Goal: Find specific page/section: Find specific page/section

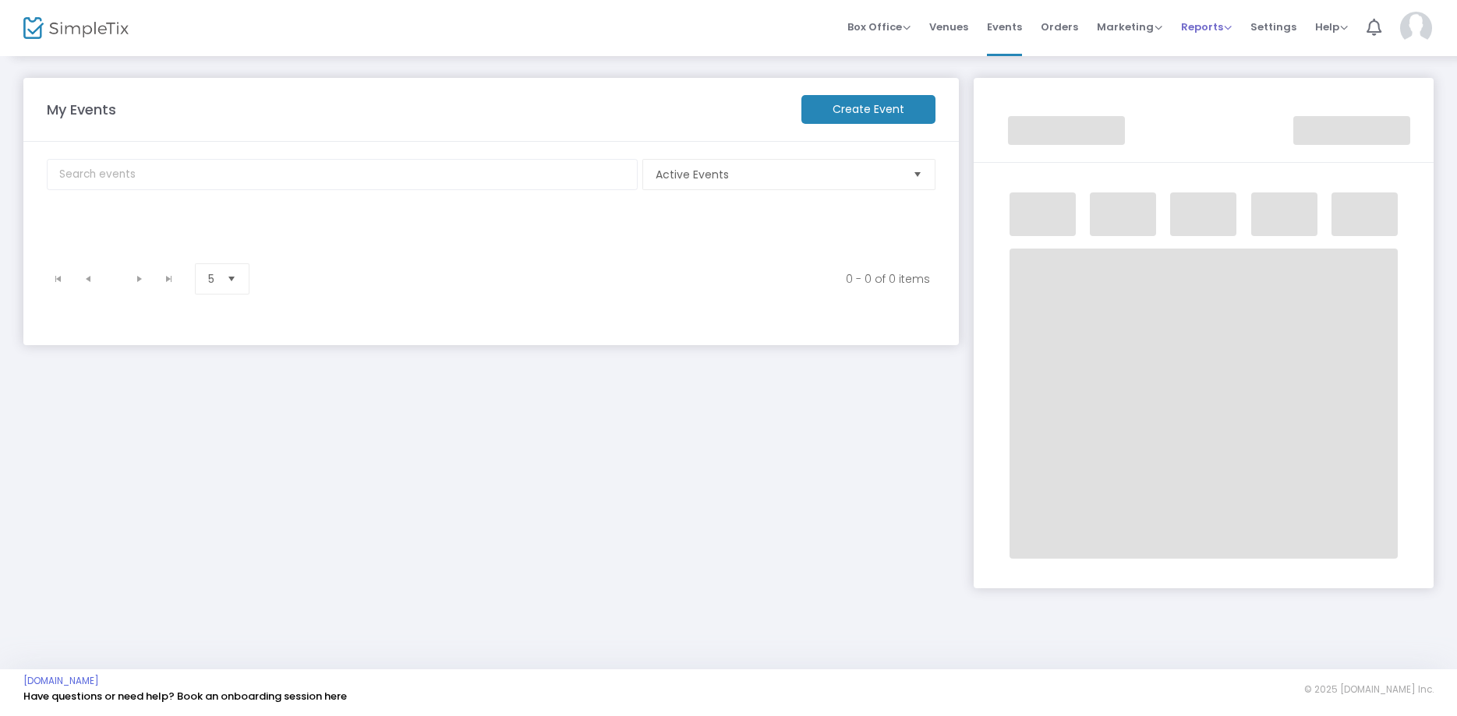
click at [1213, 25] on span "Reports" at bounding box center [1206, 26] width 51 height 15
click at [1211, 83] on li "Sales Reports" at bounding box center [1231, 70] width 101 height 30
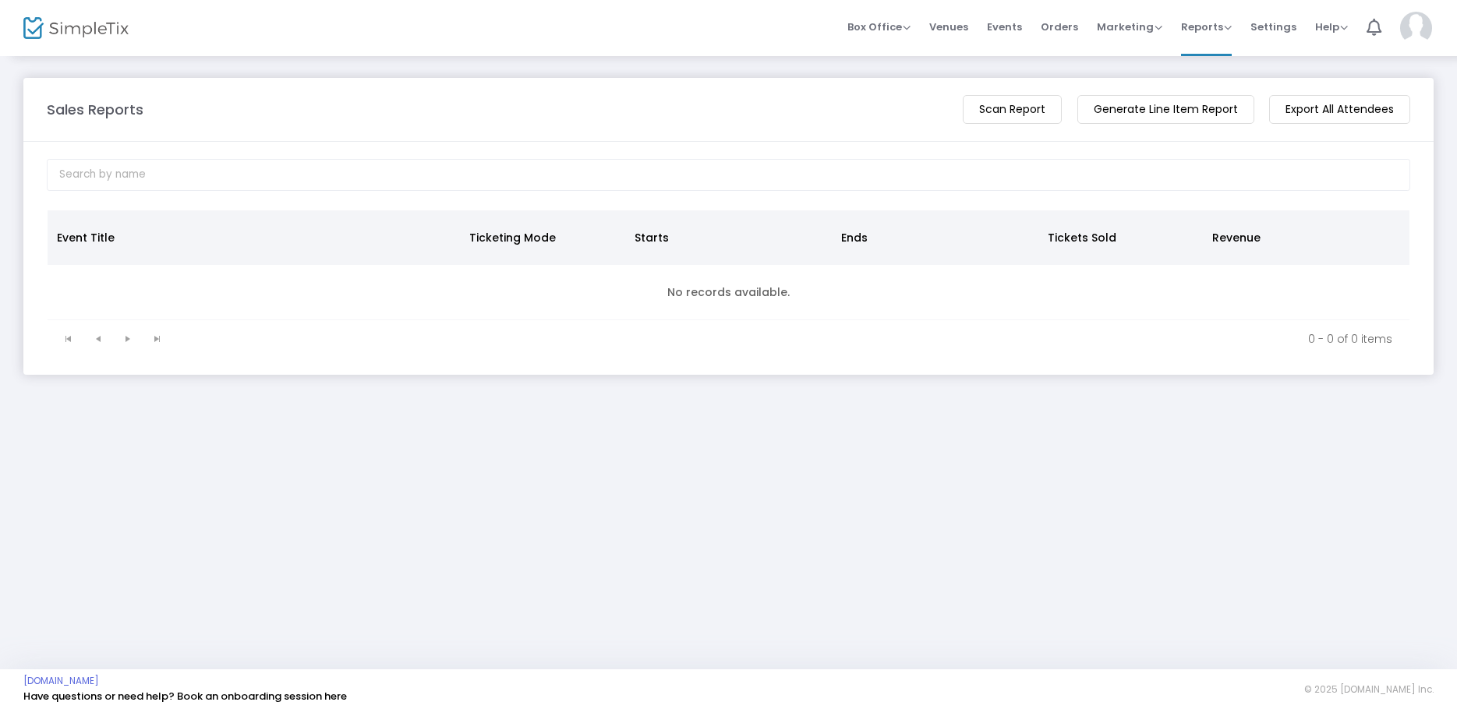
click at [1409, 25] on img at bounding box center [1416, 28] width 32 height 33
